Goal: Task Accomplishment & Management: Manage account settings

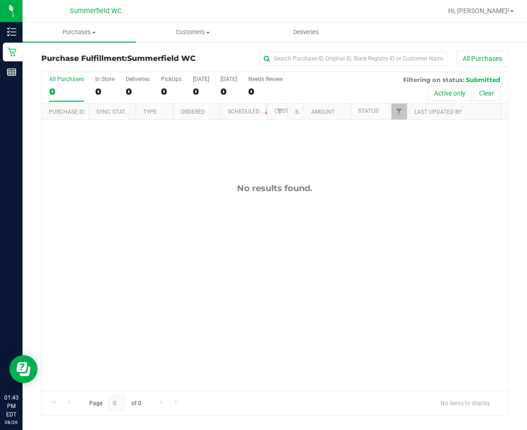
click at [232, 253] on div "No results found." at bounding box center [275, 287] width 466 height 334
click at [171, 213] on div "No results found." at bounding box center [275, 287] width 466 height 334
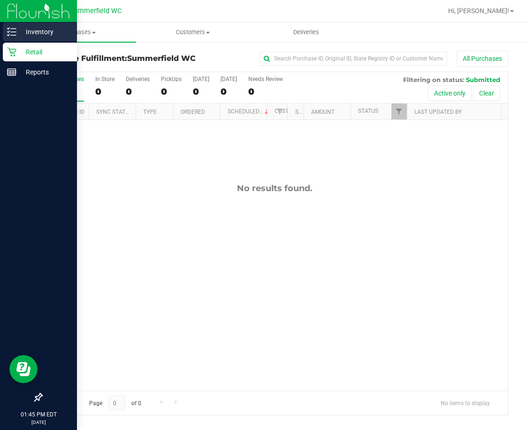
click at [38, 31] on p "Inventory" at bounding box center [44, 31] width 56 height 11
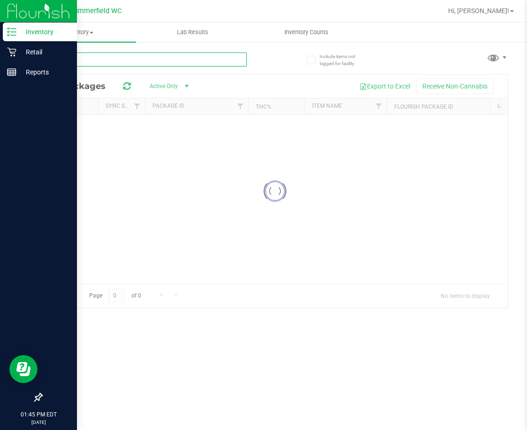
click at [123, 60] on div "Inventory All packages All inventory Waste log Lab Results Inventory Counts" at bounding box center [275, 227] width 504 height 408
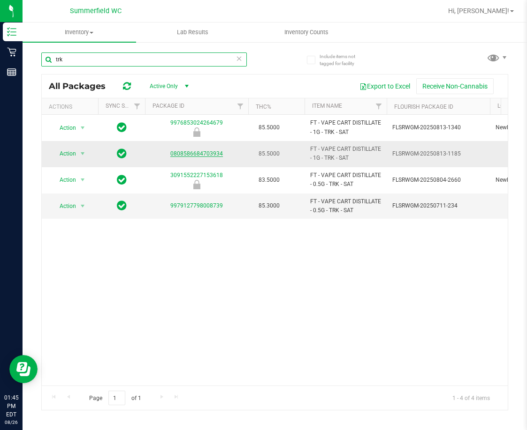
type input "trk"
click at [196, 152] on link "0808586684703934" at bounding box center [196, 154] width 53 height 7
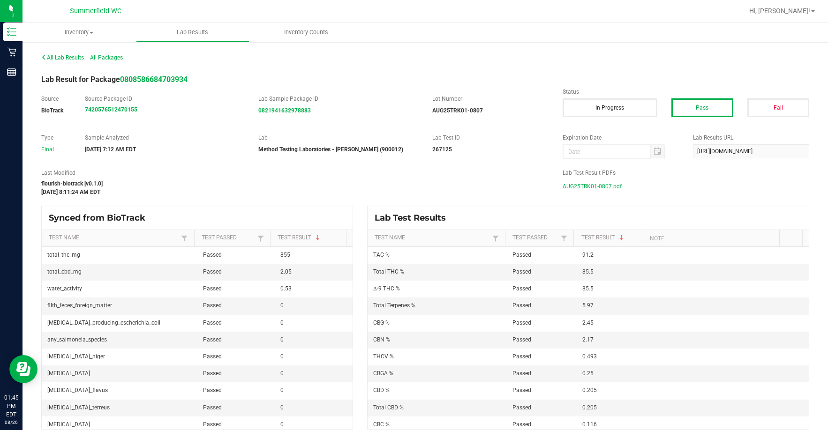
click at [526, 187] on span "AUG25TRK01-0807.pdf" at bounding box center [592, 187] width 59 height 14
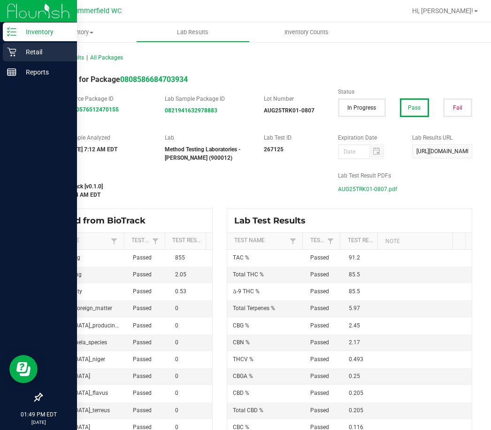
click at [37, 50] on p "Retail" at bounding box center [44, 51] width 56 height 11
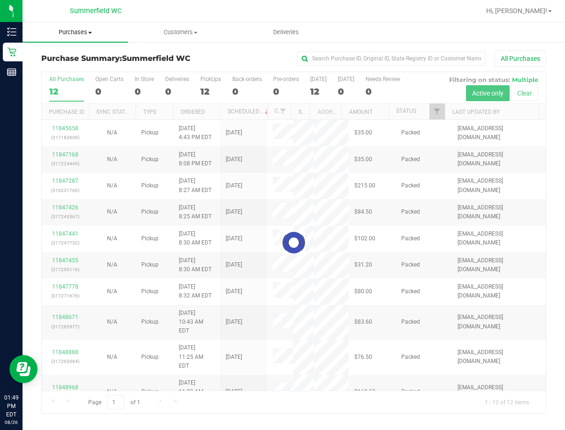
click at [76, 31] on span "Purchases" at bounding box center [76, 32] width 106 height 8
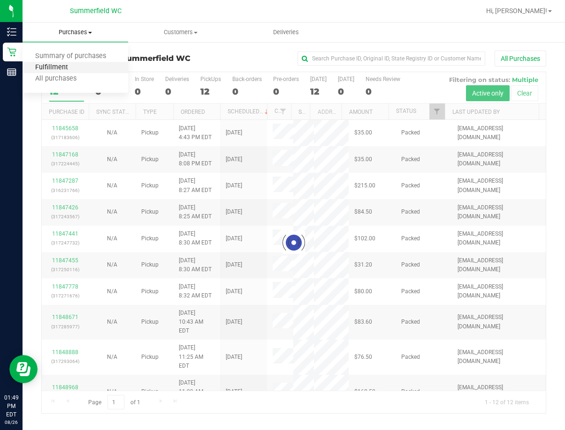
click at [71, 69] on span "Fulfillment" at bounding box center [52, 68] width 58 height 8
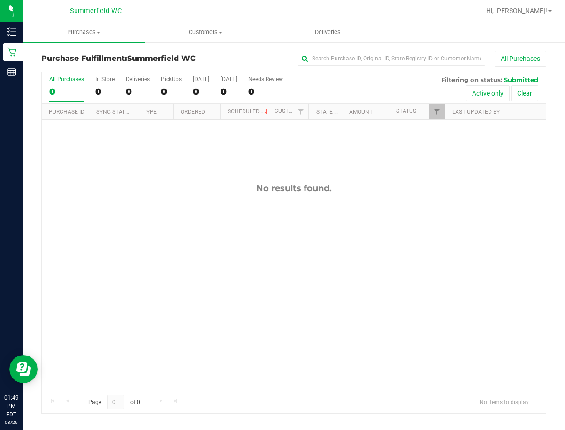
click at [173, 306] on div "No results found." at bounding box center [294, 287] width 504 height 334
click at [248, 277] on div "No results found." at bounding box center [294, 287] width 504 height 334
drag, startPoint x: 318, startPoint y: 230, endPoint x: 307, endPoint y: 280, distance: 51.5
click at [310, 279] on div "No results found." at bounding box center [294, 287] width 504 height 334
click at [279, 235] on div "No results found." at bounding box center [294, 287] width 504 height 334
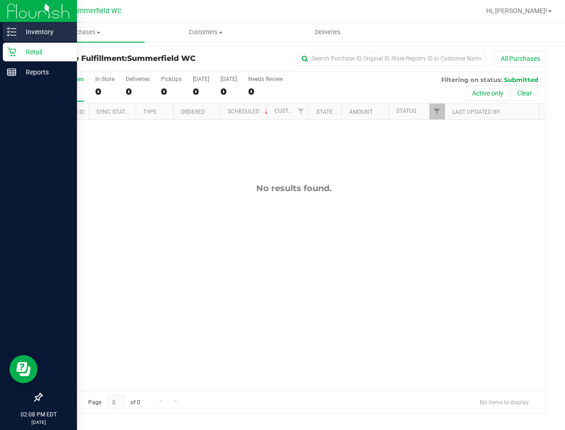
click at [35, 31] on p "Inventory" at bounding box center [44, 31] width 56 height 11
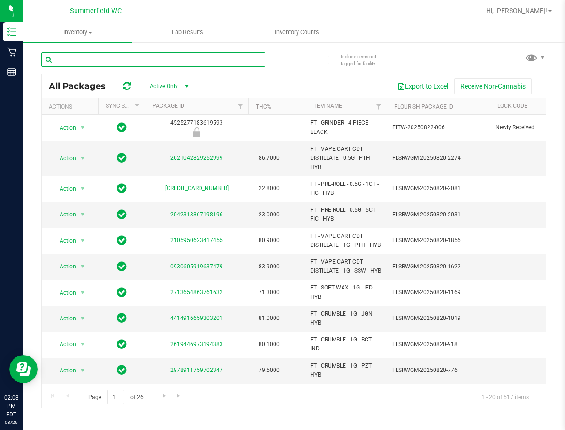
click at [104, 61] on input "text" at bounding box center [153, 60] width 224 height 14
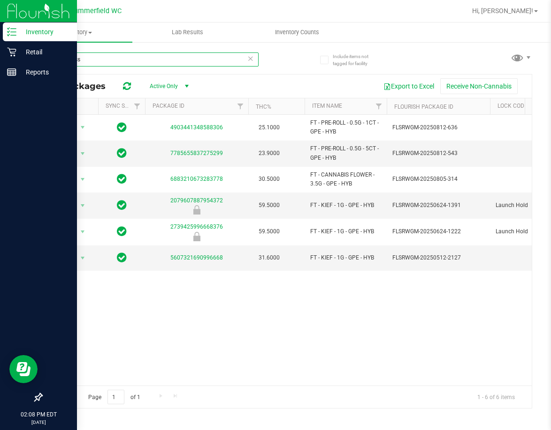
type input "grape ess"
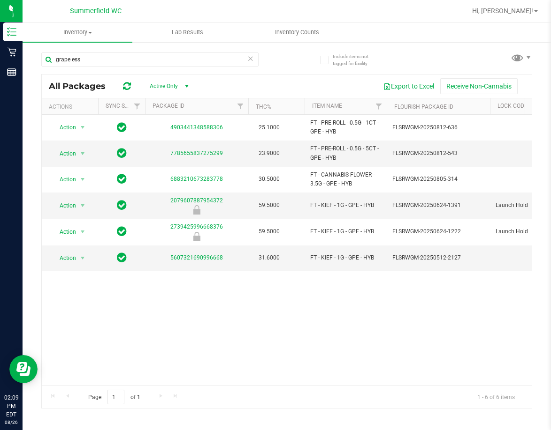
click at [251, 338] on div "Action Action Global inventory Package audit log Print package label Print prod…" at bounding box center [287, 250] width 490 height 271
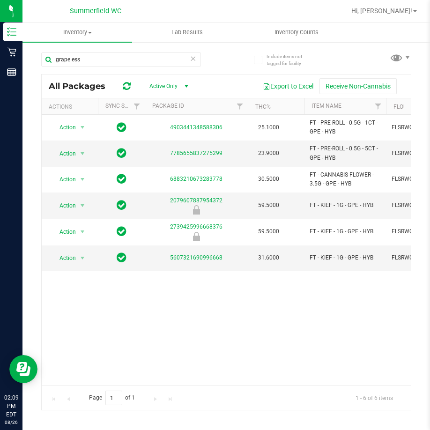
click at [216, 314] on div "Action Action Global inventory Package audit log Print package label Print prod…" at bounding box center [227, 250] width 370 height 271
click at [194, 337] on div "Action Action Global inventory Package audit log Print package label Print prod…" at bounding box center [227, 250] width 370 height 271
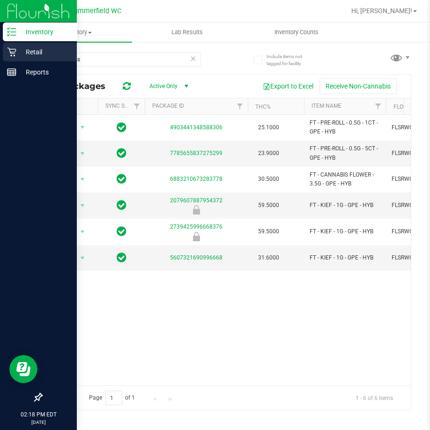
click at [39, 51] on p "Retail" at bounding box center [44, 51] width 56 height 11
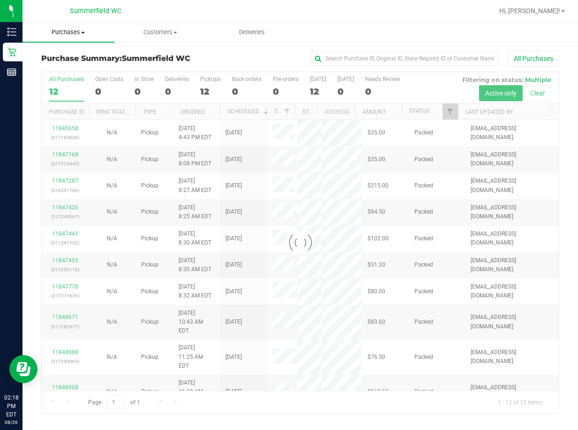
click at [67, 31] on span "Purchases" at bounding box center [69, 32] width 92 height 8
click at [71, 67] on span "Fulfillment" at bounding box center [52, 68] width 58 height 8
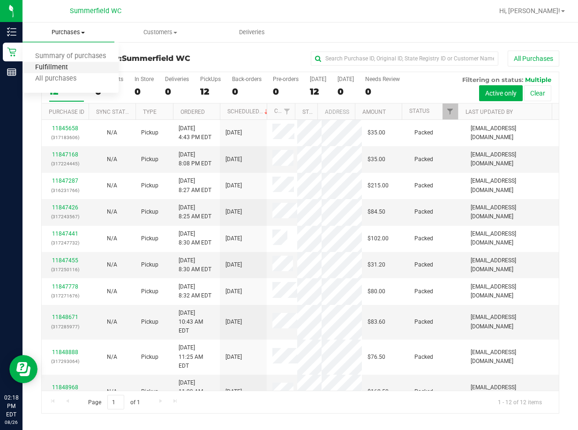
click at [54, 67] on span "Fulfillment" at bounding box center [52, 68] width 58 height 8
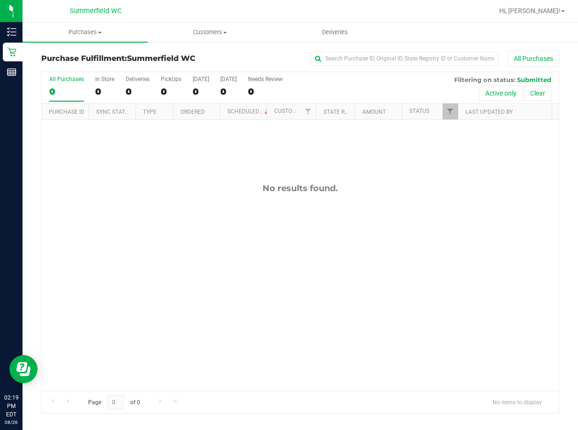
click at [220, 243] on div "No results found." at bounding box center [300, 287] width 517 height 334
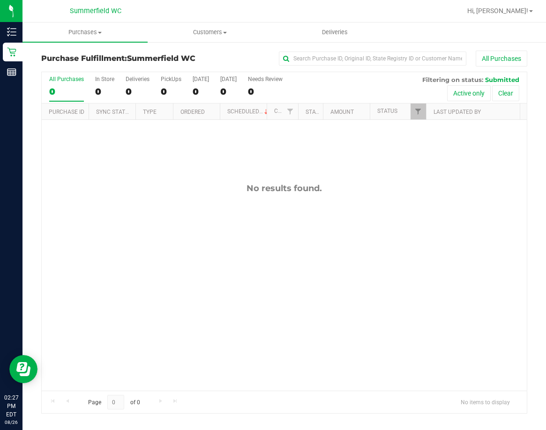
click at [269, 286] on div "No results found." at bounding box center [284, 287] width 485 height 334
drag, startPoint x: 202, startPoint y: 178, endPoint x: 123, endPoint y: 132, distance: 91.0
click at [201, 178] on div "No results found." at bounding box center [284, 287] width 485 height 334
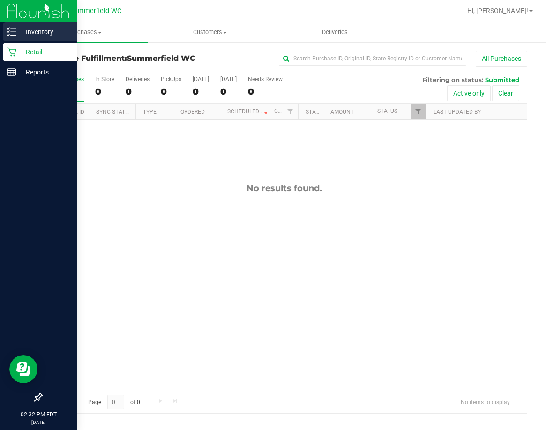
click at [44, 30] on p "Inventory" at bounding box center [44, 31] width 56 height 11
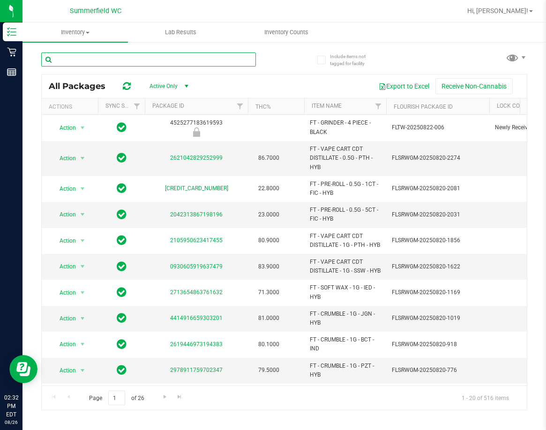
click at [120, 60] on input "text" at bounding box center [148, 60] width 215 height 14
type input "extra"
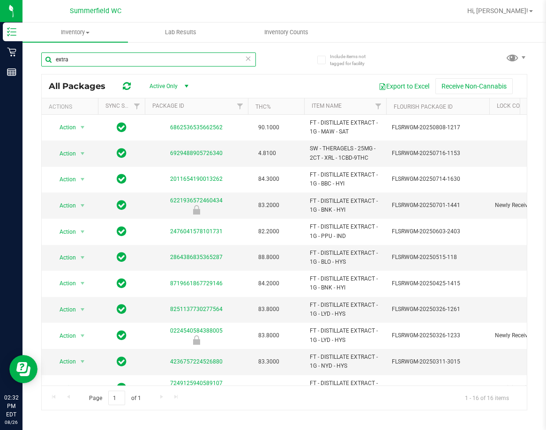
drag, startPoint x: 76, startPoint y: 63, endPoint x: 30, endPoint y: 63, distance: 46.0
click at [30, 63] on div "Include items not tagged for facility extra All Packages Active Only Active Onl…" at bounding box center [285, 184] width 524 height 286
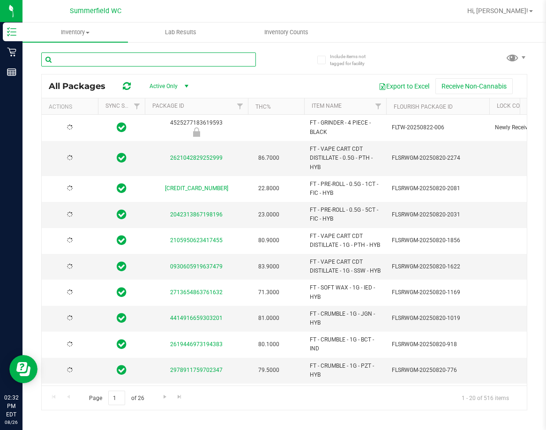
type input "[DATE]"
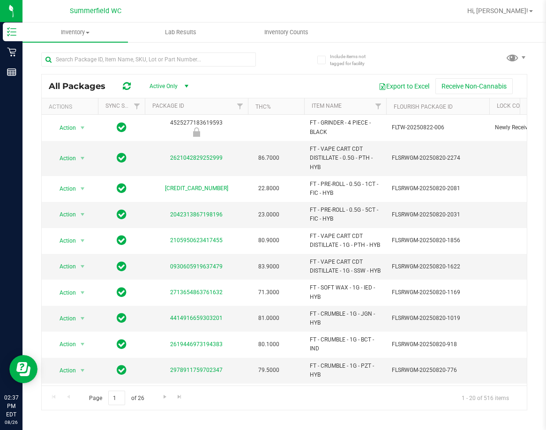
click at [282, 68] on div at bounding box center [162, 59] width 243 height 30
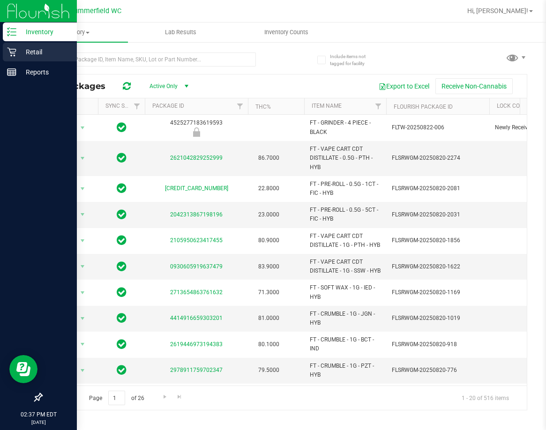
click at [31, 55] on p "Retail" at bounding box center [44, 51] width 56 height 11
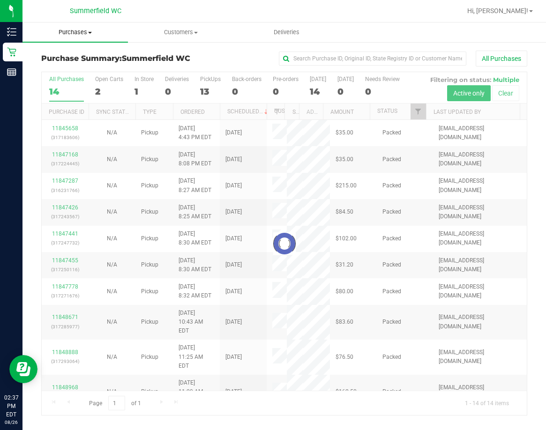
click at [74, 32] on span "Purchases" at bounding box center [76, 32] width 106 height 8
click at [68, 66] on span "Fulfillment" at bounding box center [52, 68] width 58 height 8
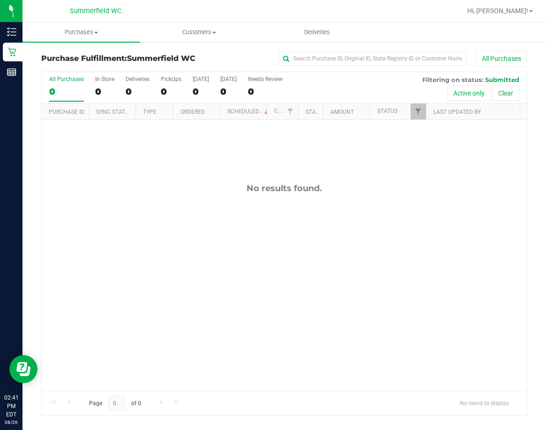
drag, startPoint x: 261, startPoint y: 246, endPoint x: 255, endPoint y: 246, distance: 6.1
click at [261, 246] on div "No results found." at bounding box center [284, 287] width 485 height 334
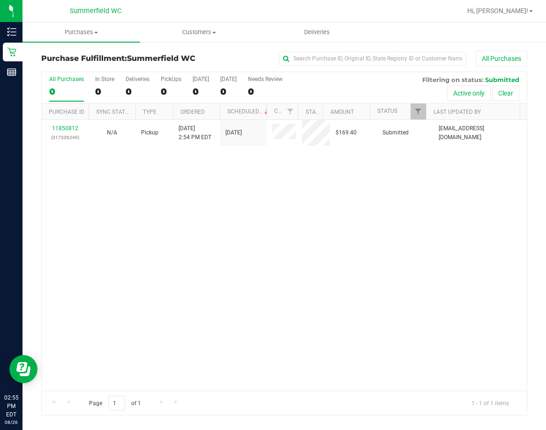
click at [206, 213] on div "11850812 (317336249) N/A Pickup [DATE] 2:54 PM EDT 8/26/2025 $169.40 Submitted …" at bounding box center [284, 255] width 485 height 271
click at [196, 278] on div "11850812 (317336249) N/A Pickup [DATE] 2:54 PM EDT 8/26/2025 $169.40 Submitted …" at bounding box center [284, 255] width 485 height 271
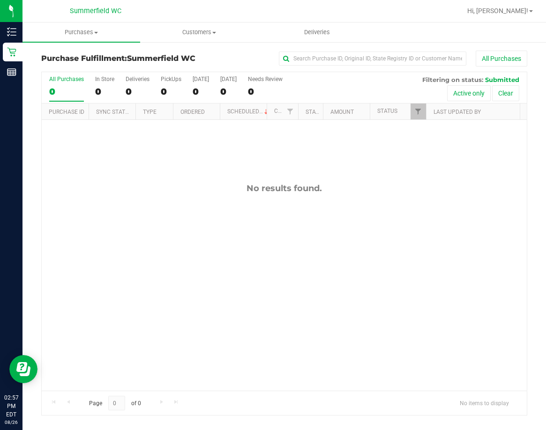
click at [317, 338] on div "No results found." at bounding box center [284, 287] width 485 height 334
drag, startPoint x: 249, startPoint y: 191, endPoint x: 323, endPoint y: 181, distance: 75.3
click at [323, 181] on div "No results found." at bounding box center [284, 287] width 485 height 334
click at [295, 207] on div "No results found." at bounding box center [284, 287] width 485 height 334
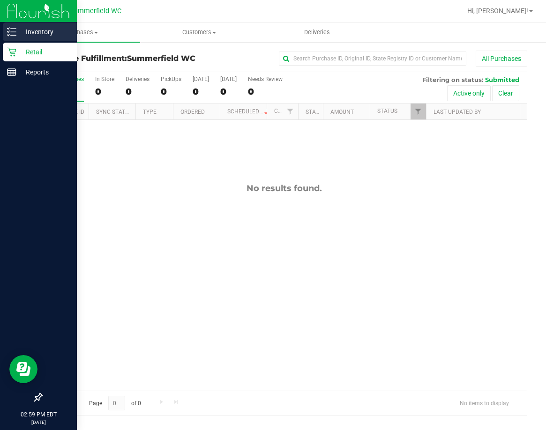
click at [47, 31] on p "Inventory" at bounding box center [44, 31] width 56 height 11
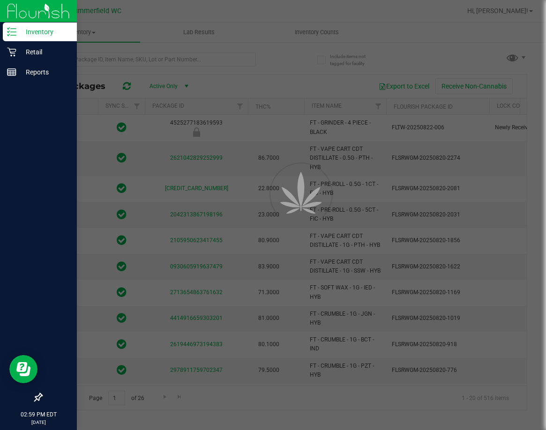
click at [124, 60] on div at bounding box center [273, 215] width 546 height 430
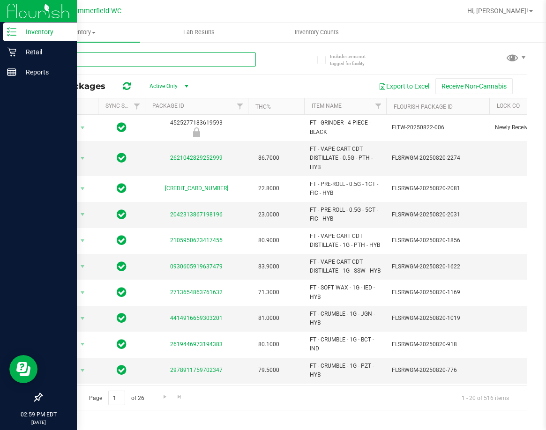
click at [124, 60] on input "text" at bounding box center [148, 60] width 215 height 14
type input "hash coin"
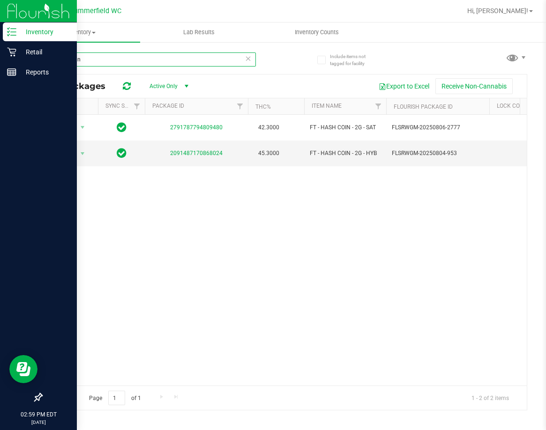
drag, startPoint x: 100, startPoint y: 53, endPoint x: 34, endPoint y: 64, distance: 67.5
click at [34, 64] on div "Include items not tagged for facility hash coin All Packages Active Only Active…" at bounding box center [285, 184] width 524 height 286
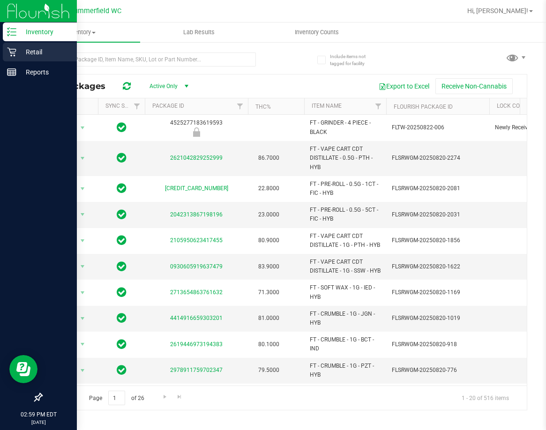
click at [33, 54] on p "Retail" at bounding box center [44, 51] width 56 height 11
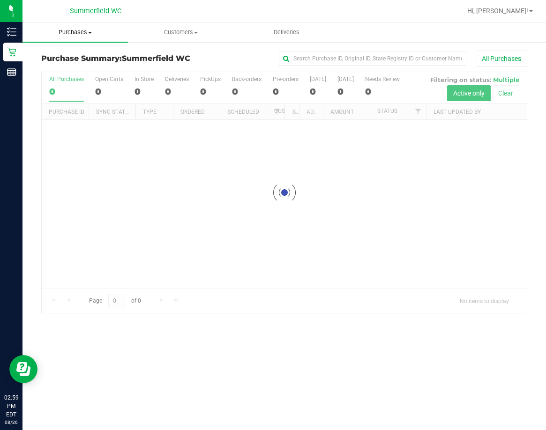
click at [76, 30] on span "Purchases" at bounding box center [76, 32] width 106 height 8
click at [56, 67] on span "Fulfillment" at bounding box center [52, 68] width 58 height 8
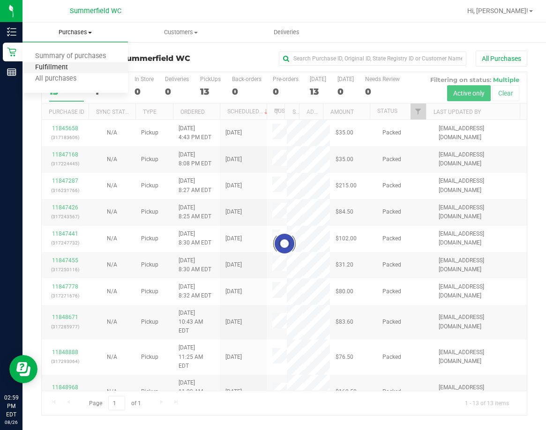
click at [56, 67] on span "Fulfillment" at bounding box center [52, 68] width 58 height 8
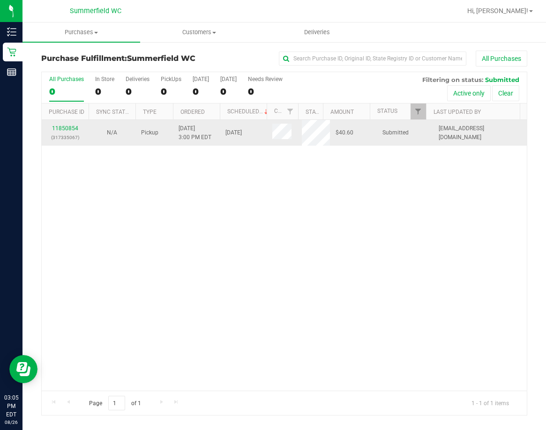
click at [60, 124] on div "11850854 (317335067)" at bounding box center [65, 133] width 36 height 18
click at [60, 128] on link "11850854" at bounding box center [65, 128] width 26 height 7
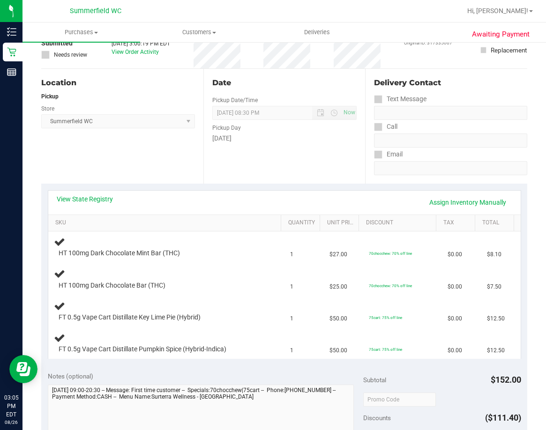
scroll to position [94, 0]
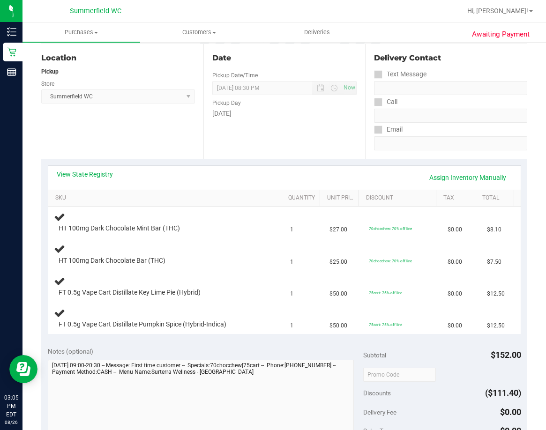
click at [178, 138] on div "Location Pickup Store [PERSON_NAME] Select Store [PERSON_NAME][GEOGRAPHIC_DATA]…" at bounding box center [122, 101] width 162 height 115
click at [92, 34] on span "Purchases" at bounding box center [82, 32] width 118 height 8
click at [53, 67] on span "Fulfillment" at bounding box center [52, 68] width 58 height 8
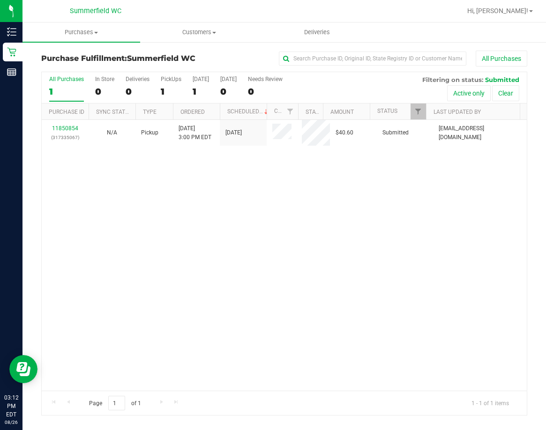
click at [266, 251] on div "11850854 (317335067) N/A Pickup [DATE] 3:00 PM EDT 8/26/2025 $40.60 Submitted […" at bounding box center [284, 255] width 485 height 271
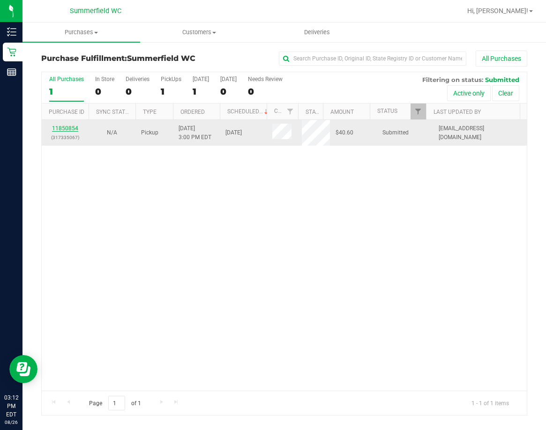
click at [67, 126] on link "11850854" at bounding box center [65, 128] width 26 height 7
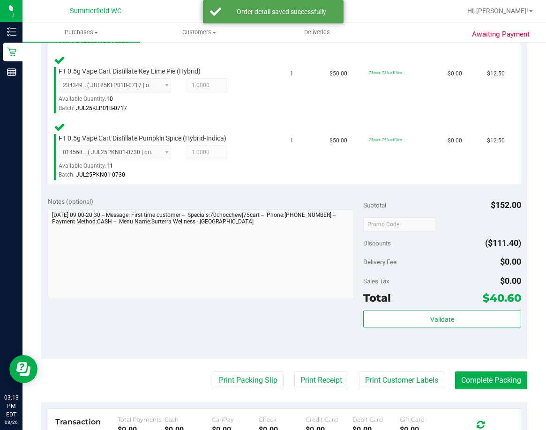
scroll to position [469, 0]
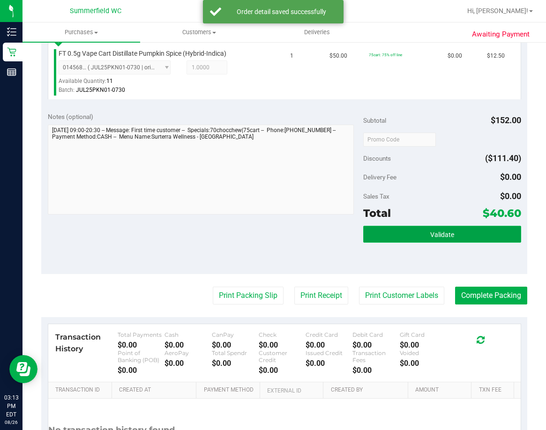
click at [446, 237] on span "Validate" at bounding box center [442, 235] width 24 height 8
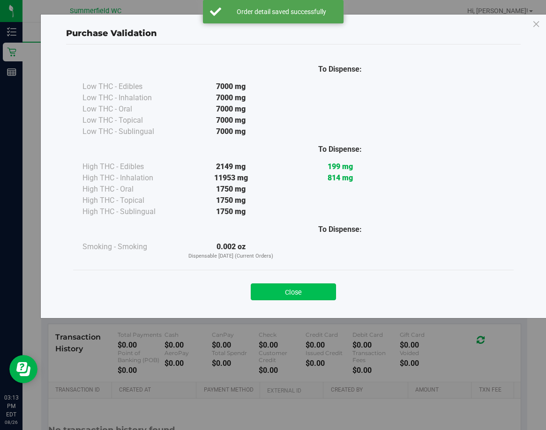
click at [310, 290] on button "Close" at bounding box center [293, 292] width 85 height 17
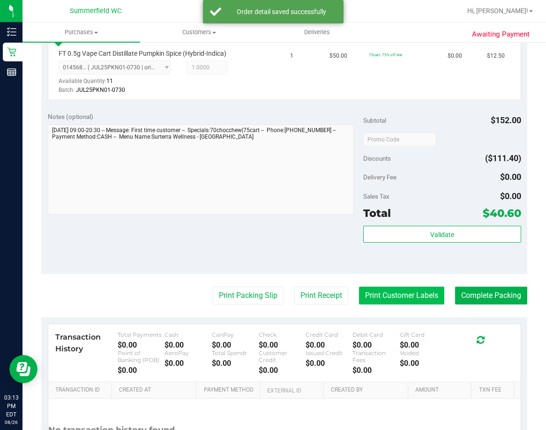
click at [382, 295] on button "Print Customer Labels" at bounding box center [401, 296] width 85 height 18
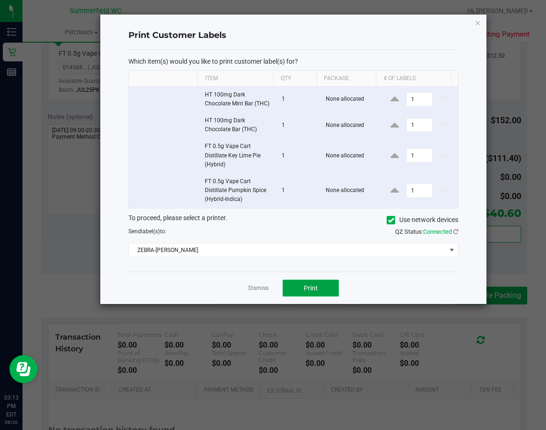
click at [314, 287] on span "Print" at bounding box center [311, 289] width 14 height 8
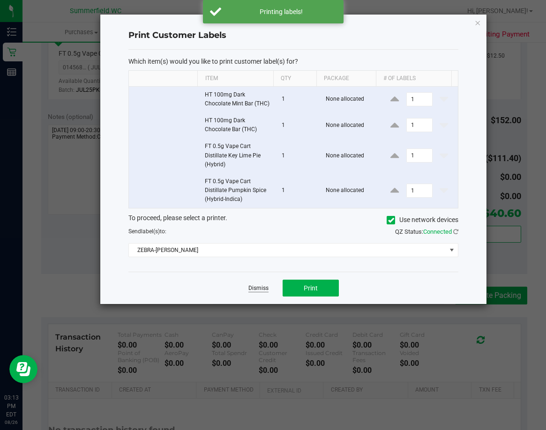
click at [258, 290] on link "Dismiss" at bounding box center [259, 289] width 20 height 8
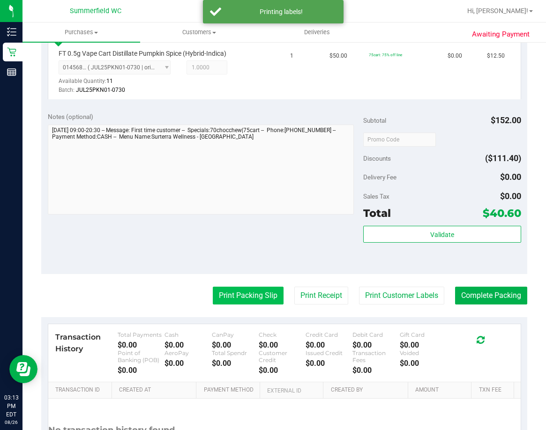
click at [253, 294] on button "Print Packing Slip" at bounding box center [248, 296] width 71 height 18
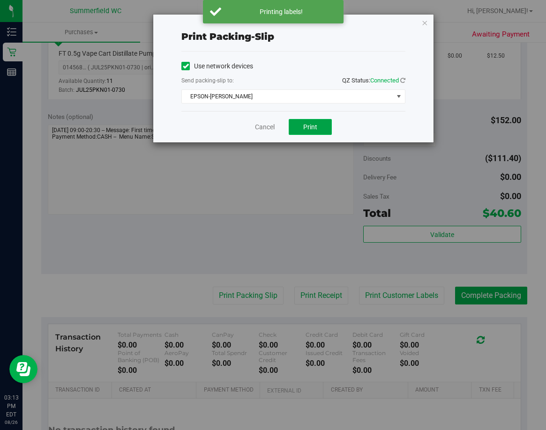
click at [317, 128] on span "Print" at bounding box center [310, 127] width 14 height 8
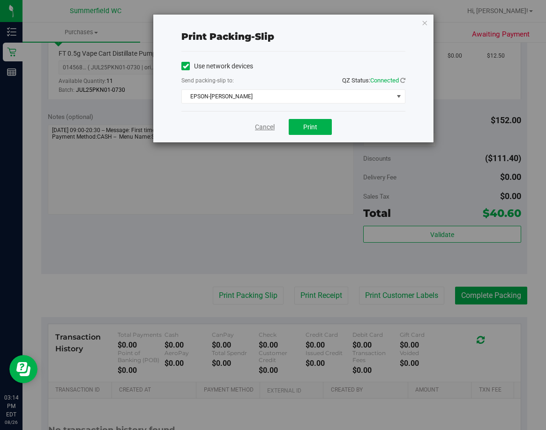
click at [269, 127] on link "Cancel" at bounding box center [265, 127] width 20 height 10
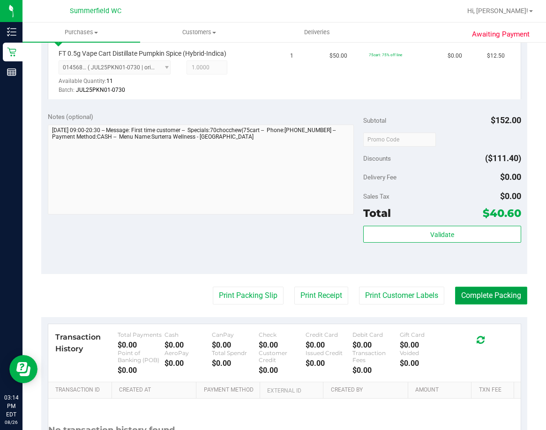
click at [488, 295] on button "Complete Packing" at bounding box center [491, 296] width 72 height 18
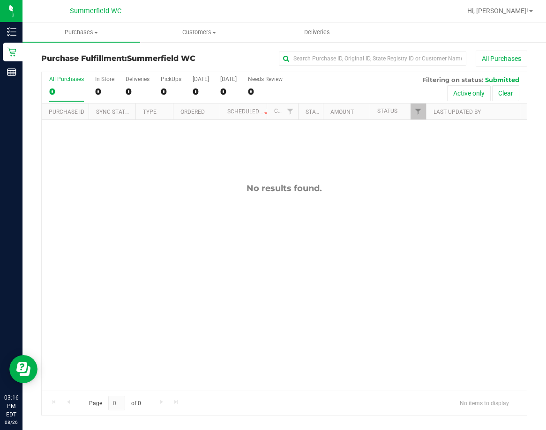
click at [201, 303] on div "No results found." at bounding box center [284, 287] width 485 height 334
click at [337, 230] on div "No results found." at bounding box center [284, 287] width 485 height 334
click at [211, 191] on div "No results found." at bounding box center [284, 188] width 485 height 10
click at [208, 32] on span "Customers" at bounding box center [199, 32] width 117 height 8
click at [189, 55] on span "All customers" at bounding box center [174, 57] width 68 height 8
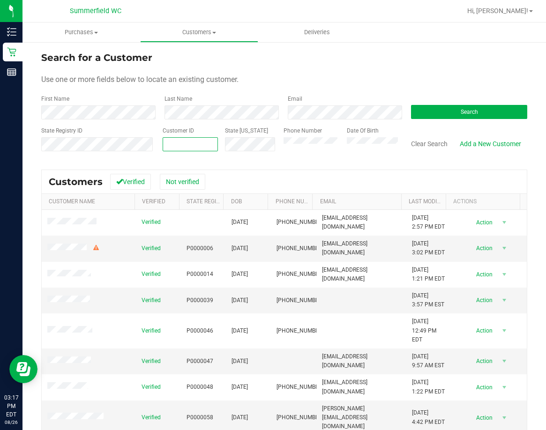
click at [183, 142] on span at bounding box center [190, 144] width 55 height 14
paste input "1436933"
type input "1436933"
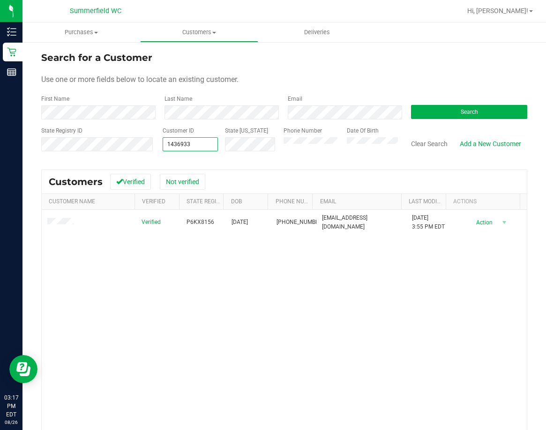
drag, startPoint x: 189, startPoint y: 146, endPoint x: 157, endPoint y: 144, distance: 31.5
click at [157, 144] on div "Customer ID 1436933 1436933 State [US_STATE]" at bounding box center [216, 143] width 121 height 33
click at [83, 31] on span "Purchases" at bounding box center [82, 32] width 118 height 8
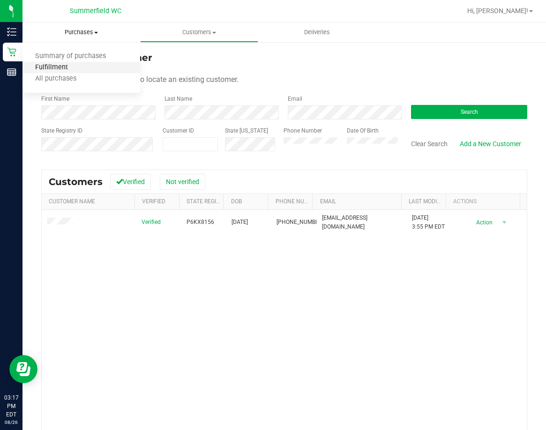
click at [57, 69] on span "Fulfillment" at bounding box center [52, 68] width 58 height 8
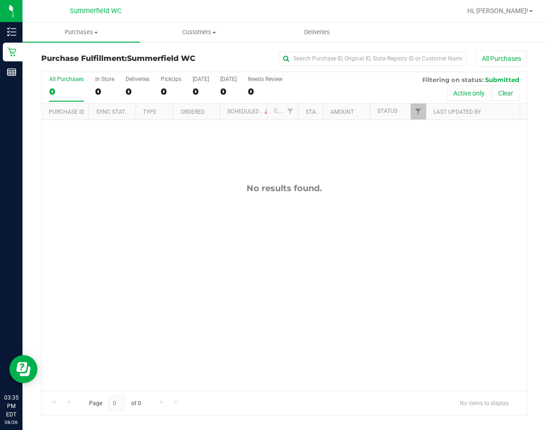
drag, startPoint x: 266, startPoint y: 209, endPoint x: 251, endPoint y: 200, distance: 17.3
click at [266, 209] on div "No results found." at bounding box center [284, 287] width 485 height 334
click at [81, 29] on span "Purchases" at bounding box center [82, 32] width 118 height 8
click at [72, 67] on span "Fulfillment" at bounding box center [52, 68] width 58 height 8
click at [251, 272] on div "No results found." at bounding box center [284, 287] width 485 height 334
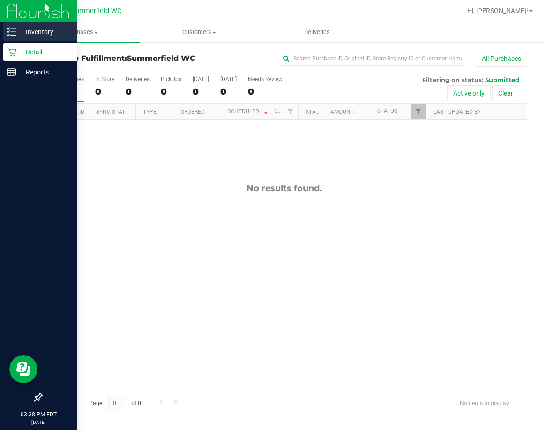
click at [35, 33] on p "Inventory" at bounding box center [44, 31] width 56 height 11
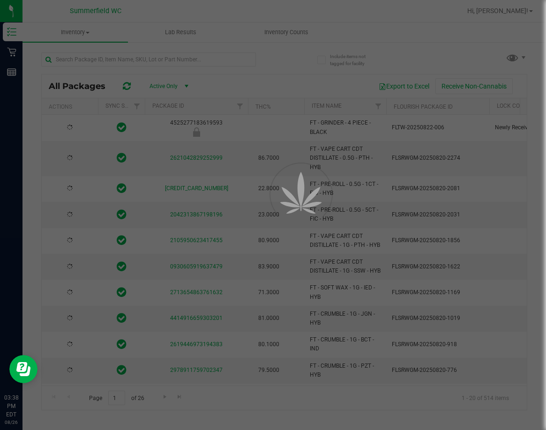
click at [123, 56] on div at bounding box center [273, 215] width 546 height 430
type input "[DATE]"
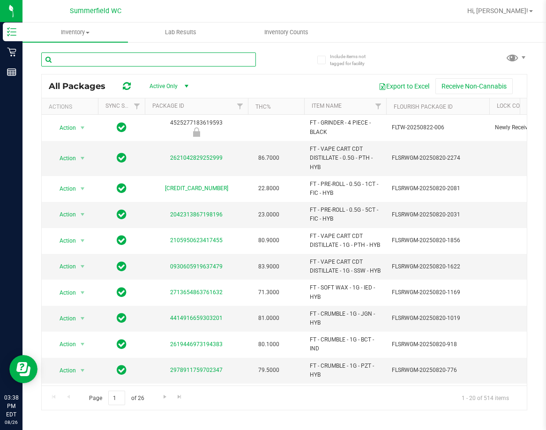
click at [124, 62] on input "text" at bounding box center [148, 60] width 215 height 14
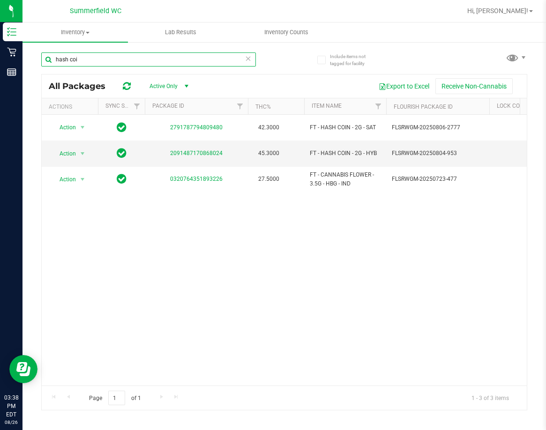
type input "hash coin"
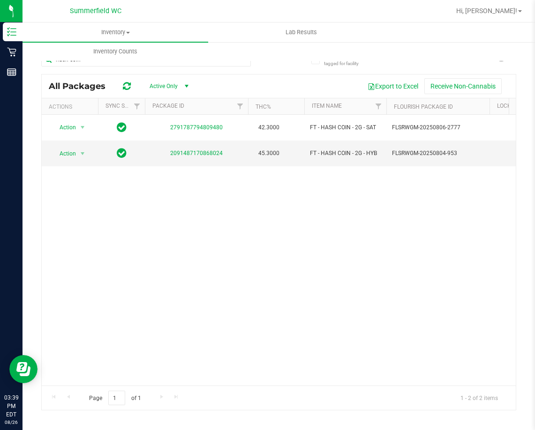
click at [197, 211] on div "Action Action Global inventory Package audit log Print package label Print prod…" at bounding box center [279, 250] width 474 height 271
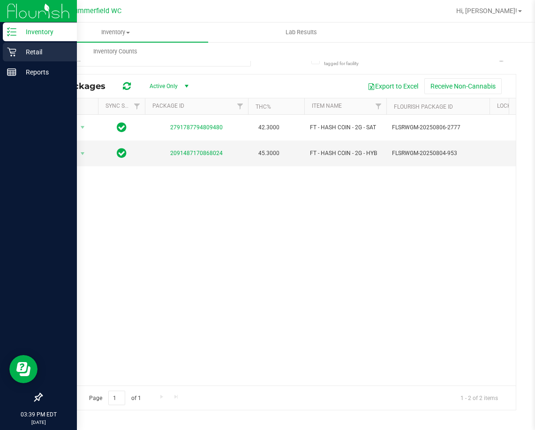
click at [33, 53] on p "Retail" at bounding box center [44, 51] width 56 height 11
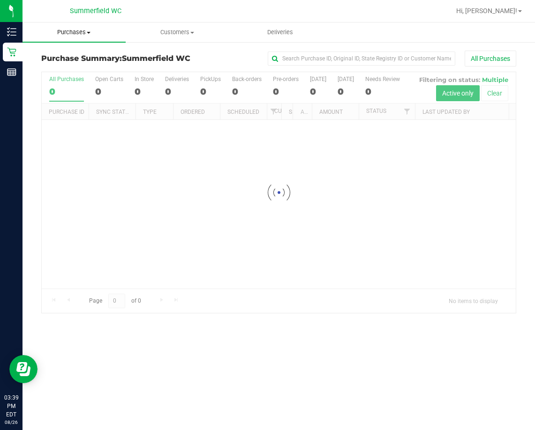
click at [76, 29] on span "Purchases" at bounding box center [74, 32] width 103 height 8
click at [61, 66] on span "Fulfillment" at bounding box center [52, 68] width 58 height 8
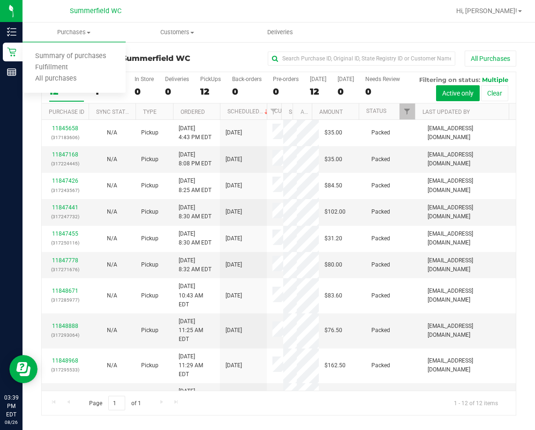
click at [200, 12] on div at bounding box center [309, 11] width 282 height 18
click at [68, 30] on span "Purchases" at bounding box center [74, 32] width 103 height 8
click at [68, 64] on span "Fulfillment" at bounding box center [52, 68] width 58 height 8
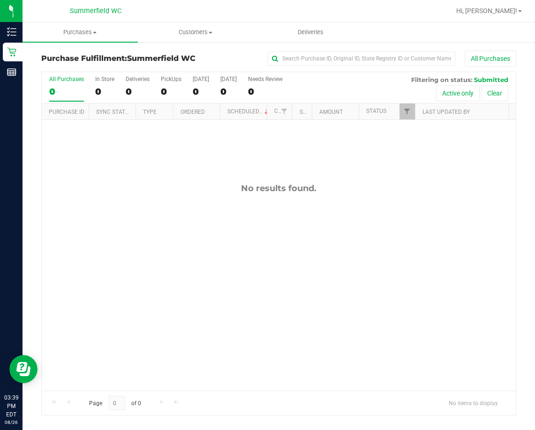
click at [242, 230] on div "No results found." at bounding box center [279, 287] width 474 height 334
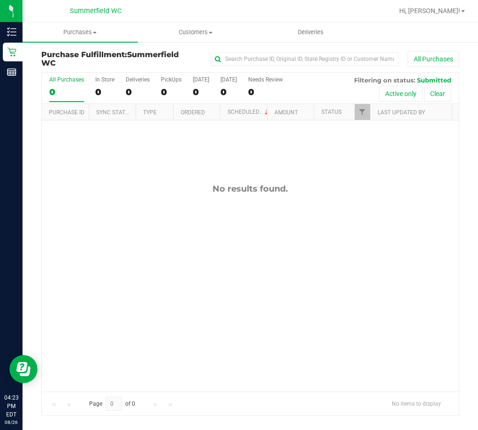
click at [307, 240] on div "No results found." at bounding box center [250, 288] width 417 height 334
click at [200, 285] on div "No results found." at bounding box center [250, 288] width 417 height 334
click at [457, 10] on span "Hi, [PERSON_NAME]!" at bounding box center [429, 11] width 61 height 8
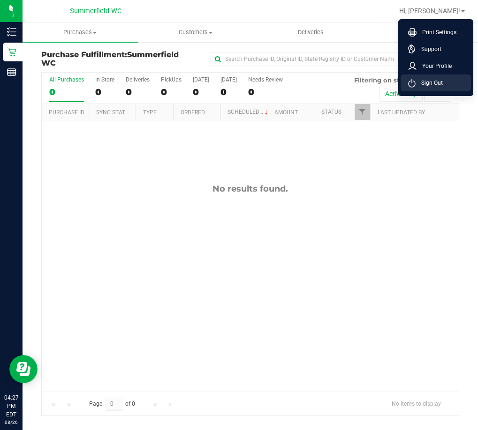
click at [420, 82] on span "Sign Out" at bounding box center [428, 82] width 27 height 9
